Goal: Navigation & Orientation: Find specific page/section

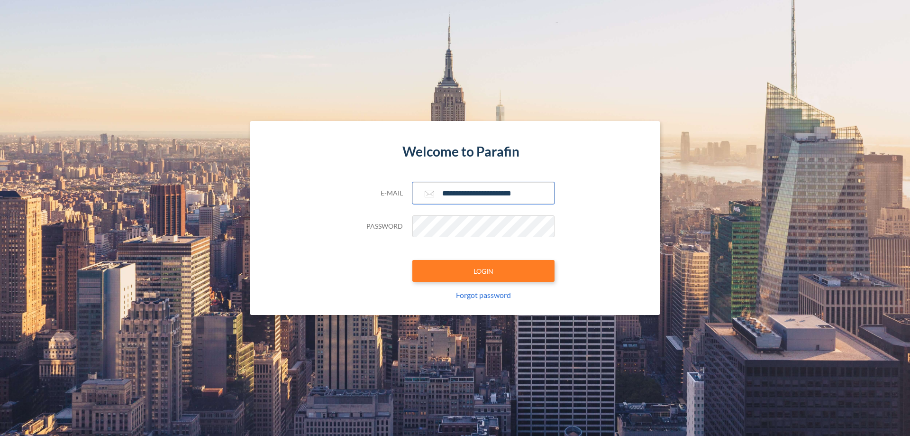
type input "**********"
click at [484, 271] on button "LOGIN" at bounding box center [483, 271] width 142 height 22
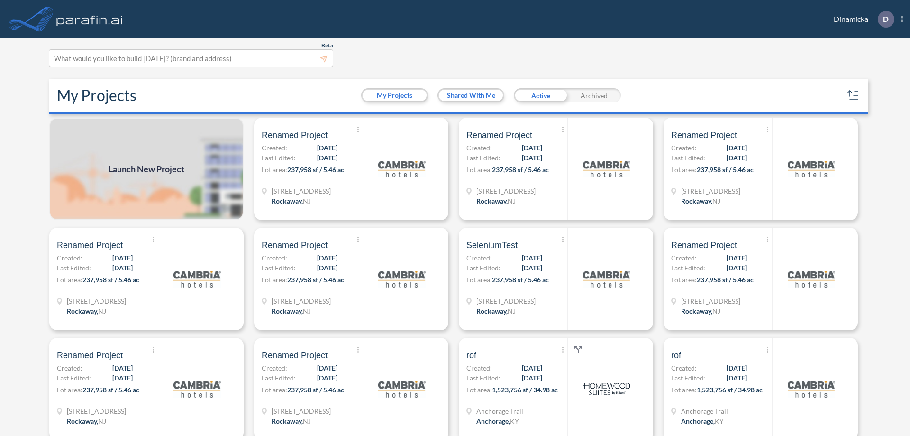
scroll to position [2, 0]
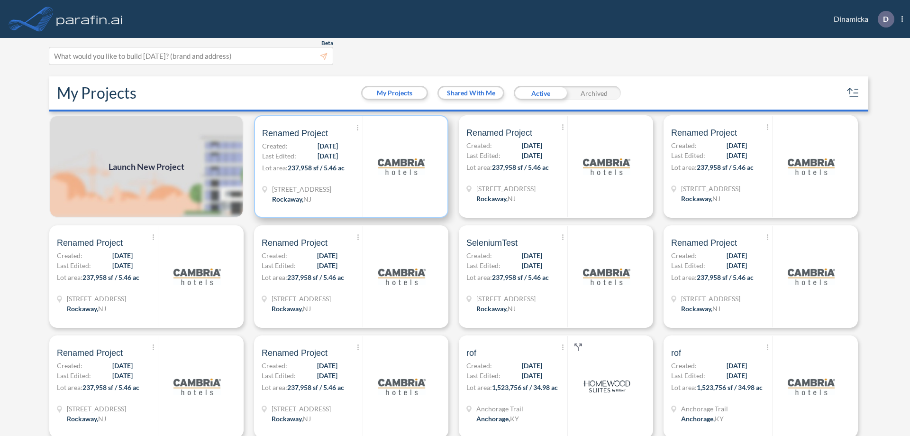
click at [349, 166] on p "Lot area: 237,958 sf / 5.46 ac" at bounding box center [312, 170] width 100 height 14
